Goal: Task Accomplishment & Management: Complete application form

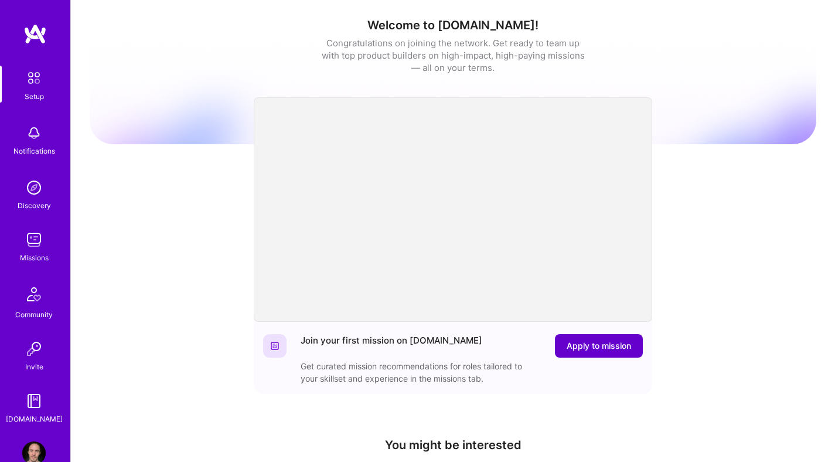
click at [584, 343] on span "Apply to mission" at bounding box center [599, 346] width 64 height 12
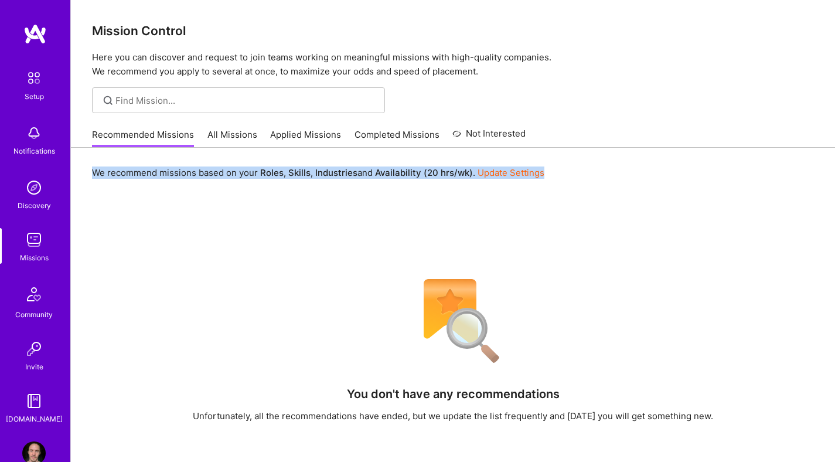
click at [669, 166] on div "We recommend missions based on your Roles , Skills , Industries and Availabilit…" at bounding box center [453, 173] width 722 height 22
